Goal: Transaction & Acquisition: Obtain resource

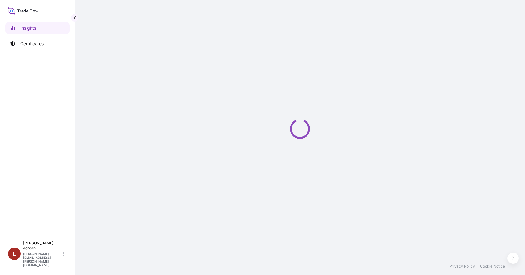
select select "2025"
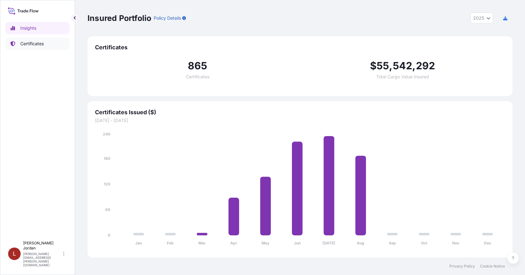
click at [37, 43] on p "Certificates" at bounding box center [31, 44] width 23 height 6
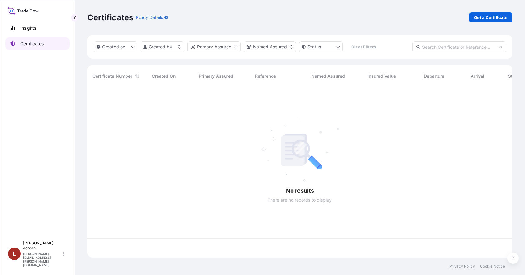
scroll to position [169, 420]
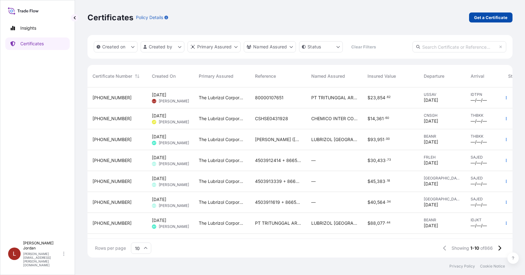
click at [499, 19] on p "Get a Certificate" at bounding box center [490, 17] width 33 height 6
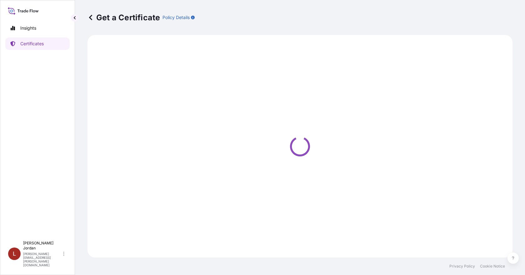
select select "Barge"
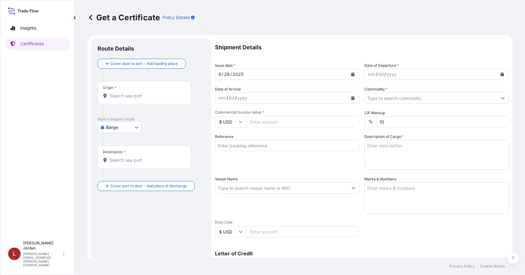
click at [125, 99] on div "Origin *" at bounding box center [144, 92] width 94 height 23
click at [125, 99] on input "Origin *" at bounding box center [147, 96] width 74 height 6
click at [131, 92] on div "Origin *" at bounding box center [144, 92] width 94 height 23
click at [131, 93] on input "Origin * Please select an origin" at bounding box center [147, 96] width 74 height 6
paste input "[GEOGRAPHIC_DATA]"
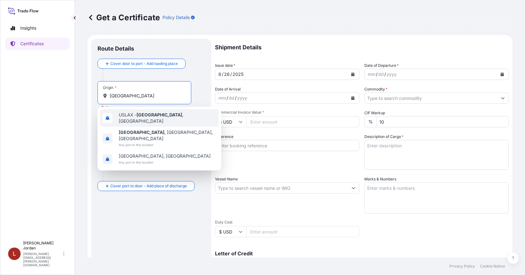
click at [176, 116] on span "USLAX - [GEOGRAPHIC_DATA] , [GEOGRAPHIC_DATA]" at bounding box center [167, 118] width 97 height 12
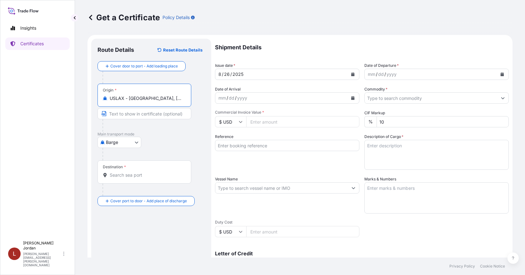
type input "USLAX - [GEOGRAPHIC_DATA], [GEOGRAPHIC_DATA]"
click at [155, 176] on input "Destination *" at bounding box center [147, 175] width 74 height 6
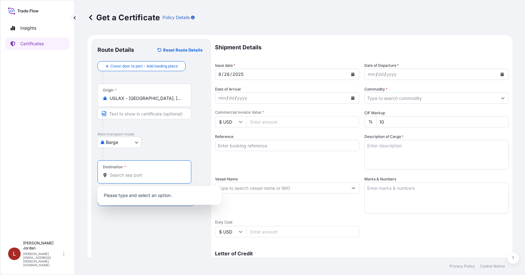
paste input "[GEOGRAPHIC_DATA]"
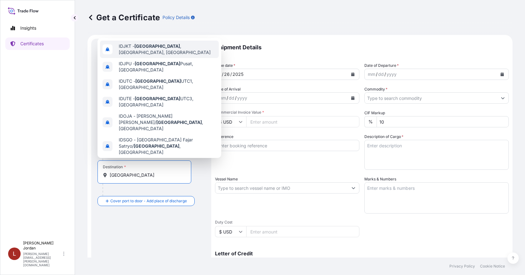
click at [182, 49] on span "IDJKT - [GEOGRAPHIC_DATA] , [GEOGRAPHIC_DATA], [GEOGRAPHIC_DATA]" at bounding box center [167, 49] width 97 height 12
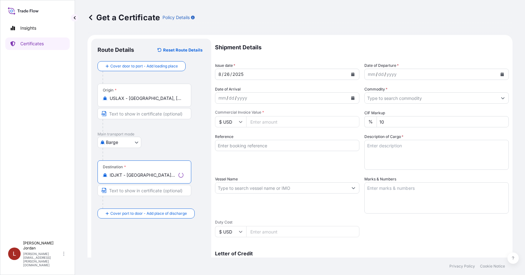
type input "IDJKT - [GEOGRAPHIC_DATA], [GEOGRAPHIC_DATA], [GEOGRAPHIC_DATA]"
click at [176, 226] on div "Route Details Reset Route Details Cover door to port - Add loading place Place …" at bounding box center [150, 196] width 107 height 303
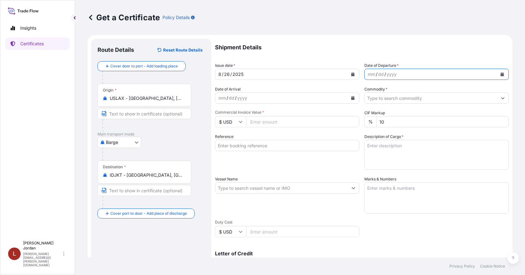
click at [500, 73] on icon "Calendar" at bounding box center [501, 74] width 3 height 4
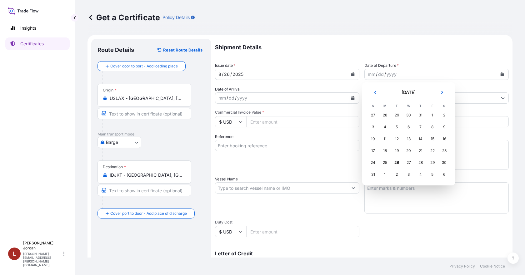
click at [417, 149] on div "21" at bounding box center [420, 150] width 11 height 11
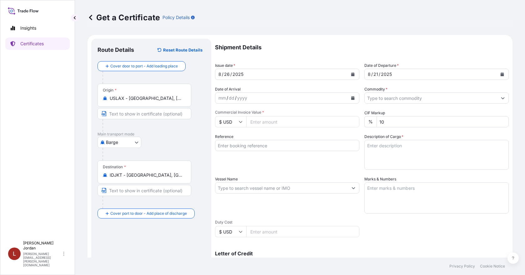
click at [402, 103] on input "Commodity *" at bounding box center [430, 97] width 132 height 11
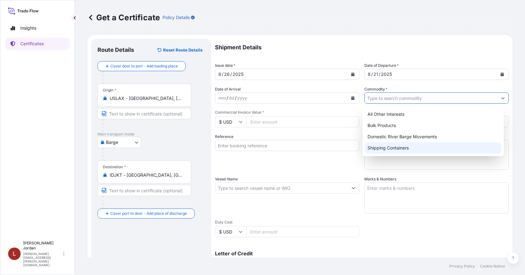
click at [400, 147] on div "Shipping Containers" at bounding box center [433, 147] width 136 height 11
type input "Shipping Containers"
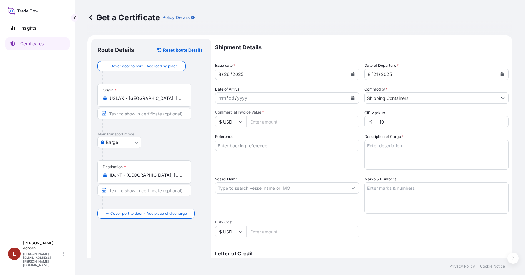
click at [266, 124] on input "Commercial Invoice Value *" at bounding box center [302, 121] width 113 height 11
paste input "7520.51"
type input "7520.51"
click at [274, 145] on input "Reference" at bounding box center [287, 145] width 144 height 11
drag, startPoint x: 245, startPoint y: 148, endPoint x: 249, endPoint y: 148, distance: 4.1
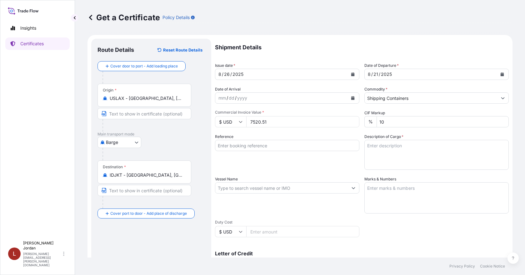
click at [245, 148] on input "Reference" at bounding box center [287, 145] width 144 height 11
paste input "80000108570"
type input "80000108570"
click at [287, 155] on div "Reference 80000108570" at bounding box center [287, 152] width 144 height 36
click at [473, 157] on textarea "Description of Cargo *" at bounding box center [436, 155] width 144 height 30
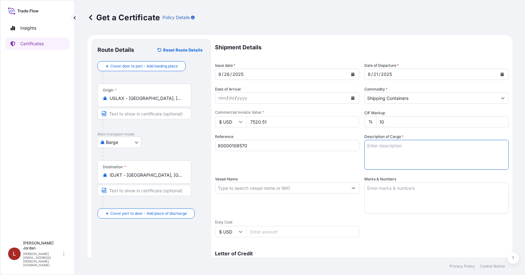
click at [391, 149] on textarea "Description of Cargo *" at bounding box center [436, 155] width 144 height 30
paste textarea "32 BOXES CARBOPOL 934P NF POLYMER, BOX Not Regulated. NMFC 156200 PLASTIC MATL-…"
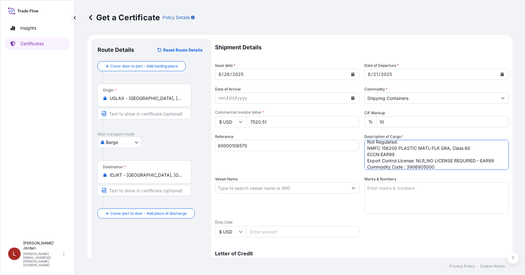
type textarea "32 BOXES CARBOPOL 934P NF POLYMER, BOX Not Regulated. NMFC 156200 PLASTIC MATL-…"
click at [288, 154] on div "Reference 80000108570" at bounding box center [287, 152] width 144 height 36
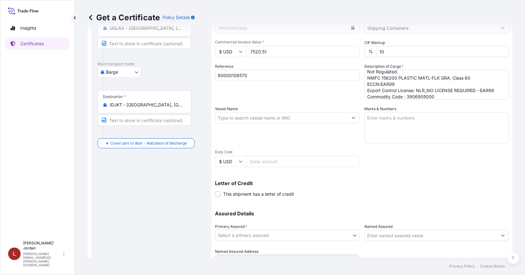
scroll to position [0, 0]
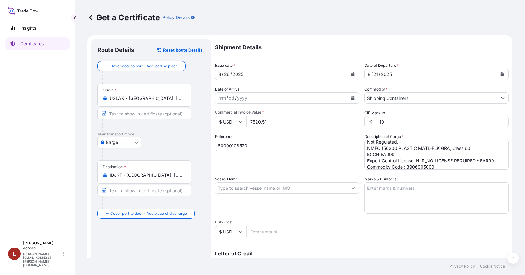
click at [280, 165] on div "Reference 80000108570" at bounding box center [287, 152] width 144 height 36
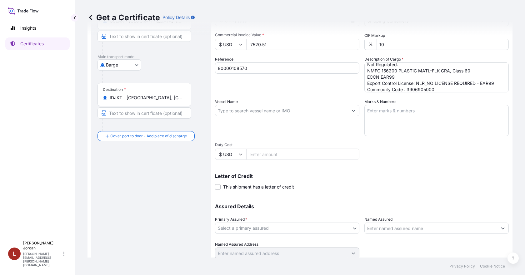
scroll to position [94, 0]
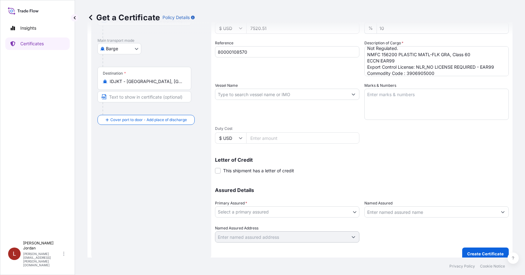
click at [300, 215] on body "Insights Certificates L [PERSON_NAME] [PERSON_NAME][EMAIL_ADDRESS][PERSON_NAME]…" at bounding box center [262, 137] width 525 height 275
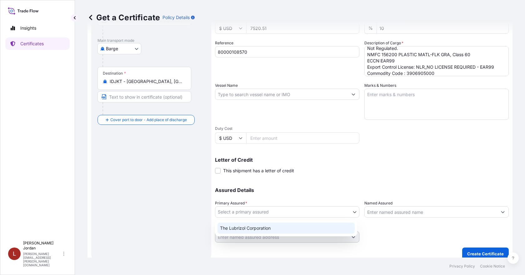
click at [269, 226] on div "The Lubrizol Corporation" at bounding box center [285, 228] width 137 height 11
select select "31566"
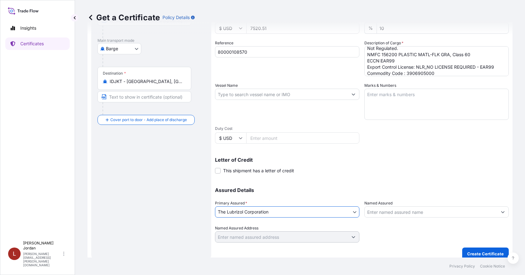
click at [383, 210] on input "Named Assured" at bounding box center [430, 211] width 132 height 11
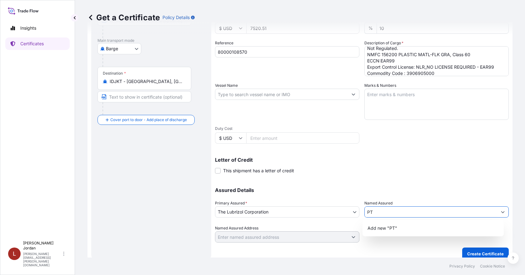
type input "P"
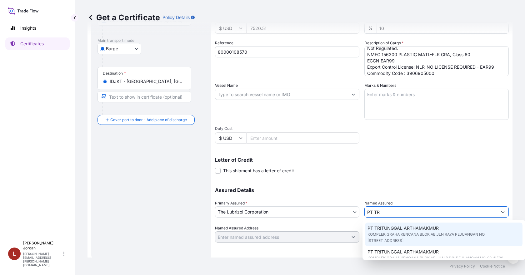
click at [475, 227] on div "PT TRITUNGGAL ARTHAMAKMUR KOMPLEK GRAHA KENCANA BLOK AB,JLN RAYA PEJUANGAN NO. …" at bounding box center [444, 235] width 158 height 24
type input "PT TRITUNGGAL ARTHAMAKMUR"
type input "KOMPLEK GRAHA KENCANA BLOK AB,JLN RAYA PEJUANGAN NO. [STREET_ADDRESS]"
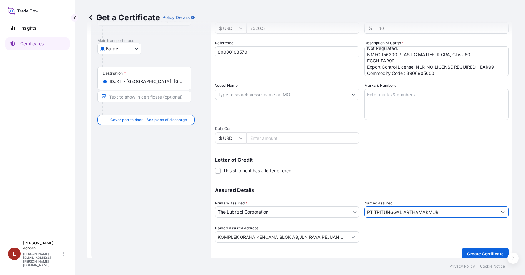
type input "PT TRITUNGGAL ARTHAMAKMUR"
click at [345, 236] on input "KOMPLEK GRAHA KENCANA BLOK AB,JLN RAYA PEJUANGAN NO. [STREET_ADDRESS]" at bounding box center [281, 236] width 132 height 11
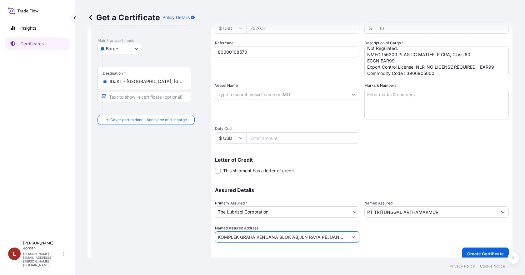
click at [356, 237] on button "Show suggestions" at bounding box center [353, 236] width 11 height 11
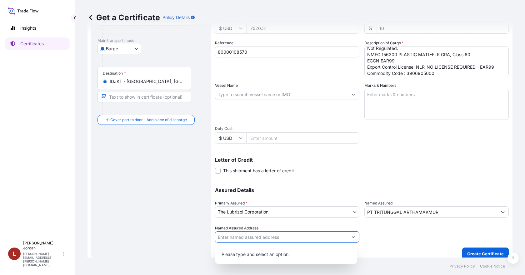
click at [385, 247] on div "Shipment Details Issue date * [DATE] Date of Departure * [DATE] Date of Arrival…" at bounding box center [362, 102] width 294 height 315
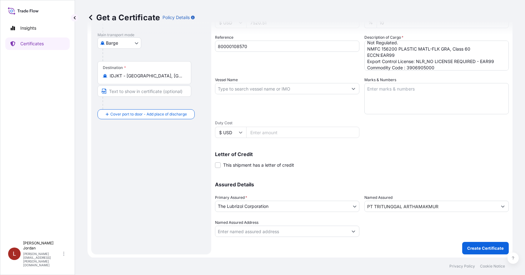
scroll to position [100, 0]
click at [471, 249] on p "Create Certificate" at bounding box center [485, 248] width 37 height 6
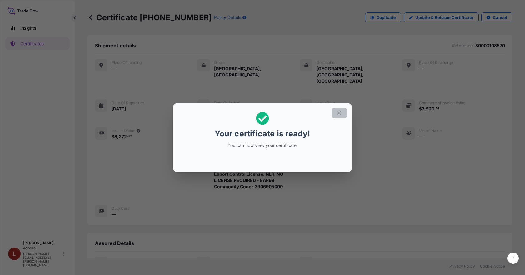
click at [344, 112] on button "button" at bounding box center [339, 113] width 16 height 10
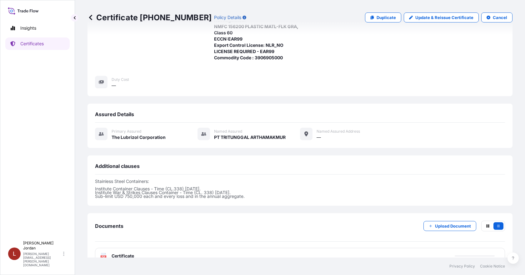
scroll to position [131, 0]
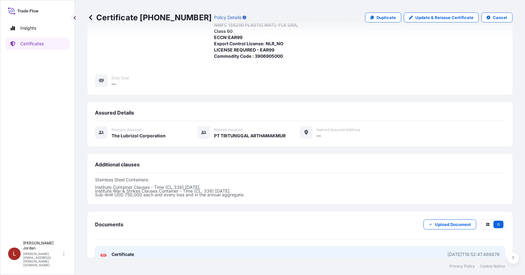
click at [174, 246] on link "PDF Certificate [DATE]T18:52:47.488876" at bounding box center [300, 254] width 410 height 16
